Goal: Information Seeking & Learning: Learn about a topic

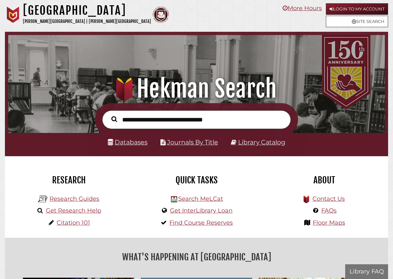
scroll to position [124, 373]
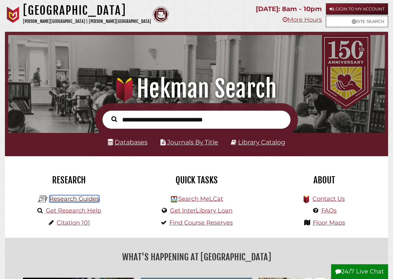
click at [83, 197] on link "Research Guides" at bounding box center [74, 198] width 50 height 7
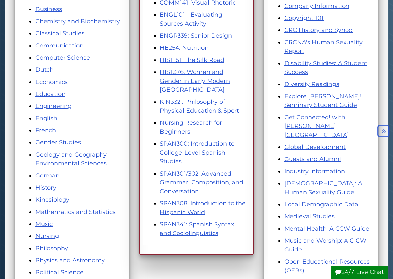
scroll to position [183, 0]
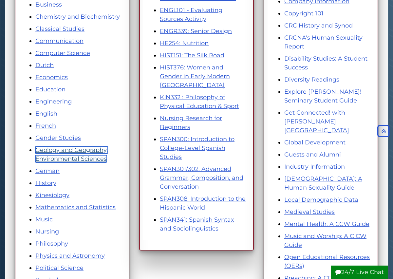
click at [95, 151] on link "Geology and Geography, Environmental Sciences" at bounding box center [71, 154] width 72 height 16
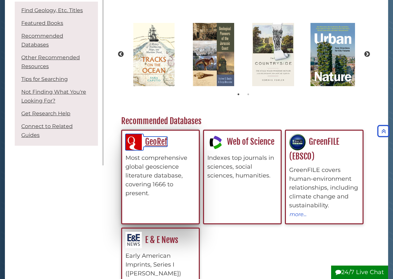
click at [147, 138] on link "GeoRef" at bounding box center [146, 141] width 42 height 10
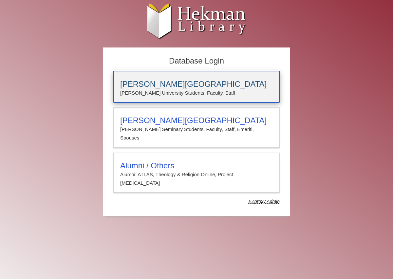
click at [156, 94] on p "Calvin University Students, Faculty, Staff" at bounding box center [196, 93] width 153 height 9
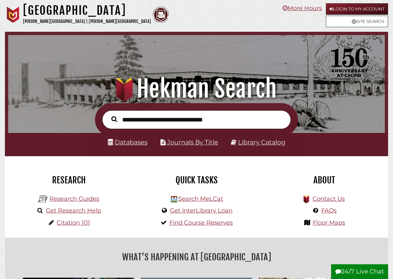
scroll to position [124, 373]
click at [82, 197] on link "Research Guides" at bounding box center [74, 198] width 50 height 7
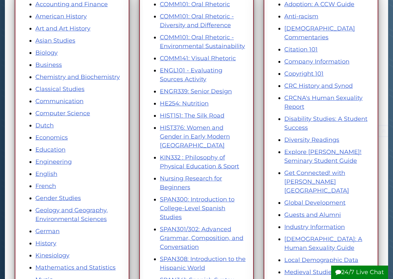
scroll to position [144, 0]
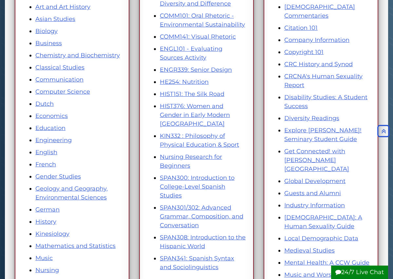
click at [76, 194] on li "Geology and Geography, Environmental Sciences" at bounding box center [78, 193] width 86 height 18
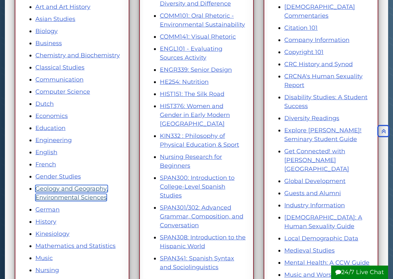
click at [76, 199] on link "Geology and Geography, Environmental Sciences" at bounding box center [71, 193] width 72 height 16
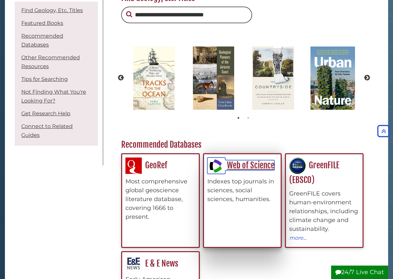
click at [224, 163] on div at bounding box center [216, 165] width 18 height 16
